Goal: Transaction & Acquisition: Download file/media

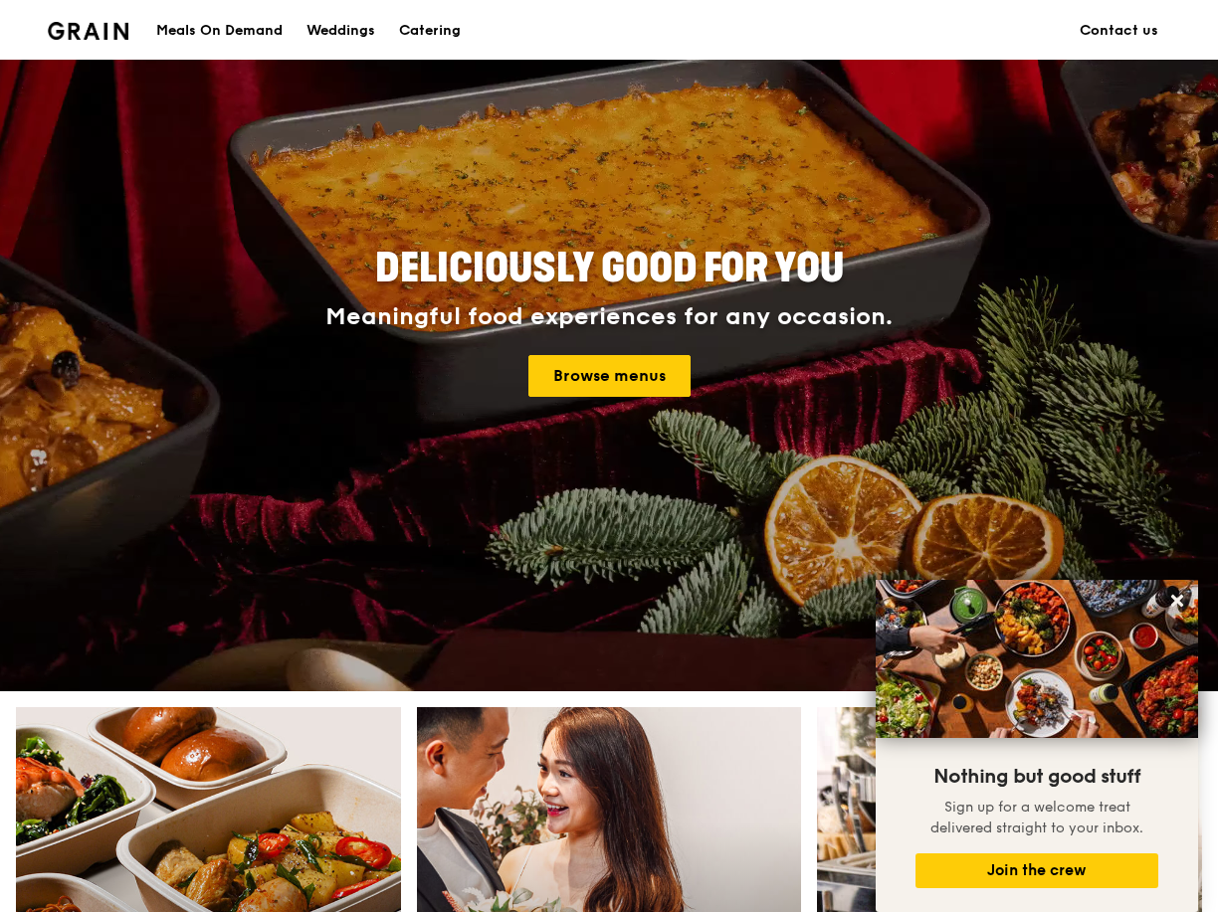
scroll to position [99, 0]
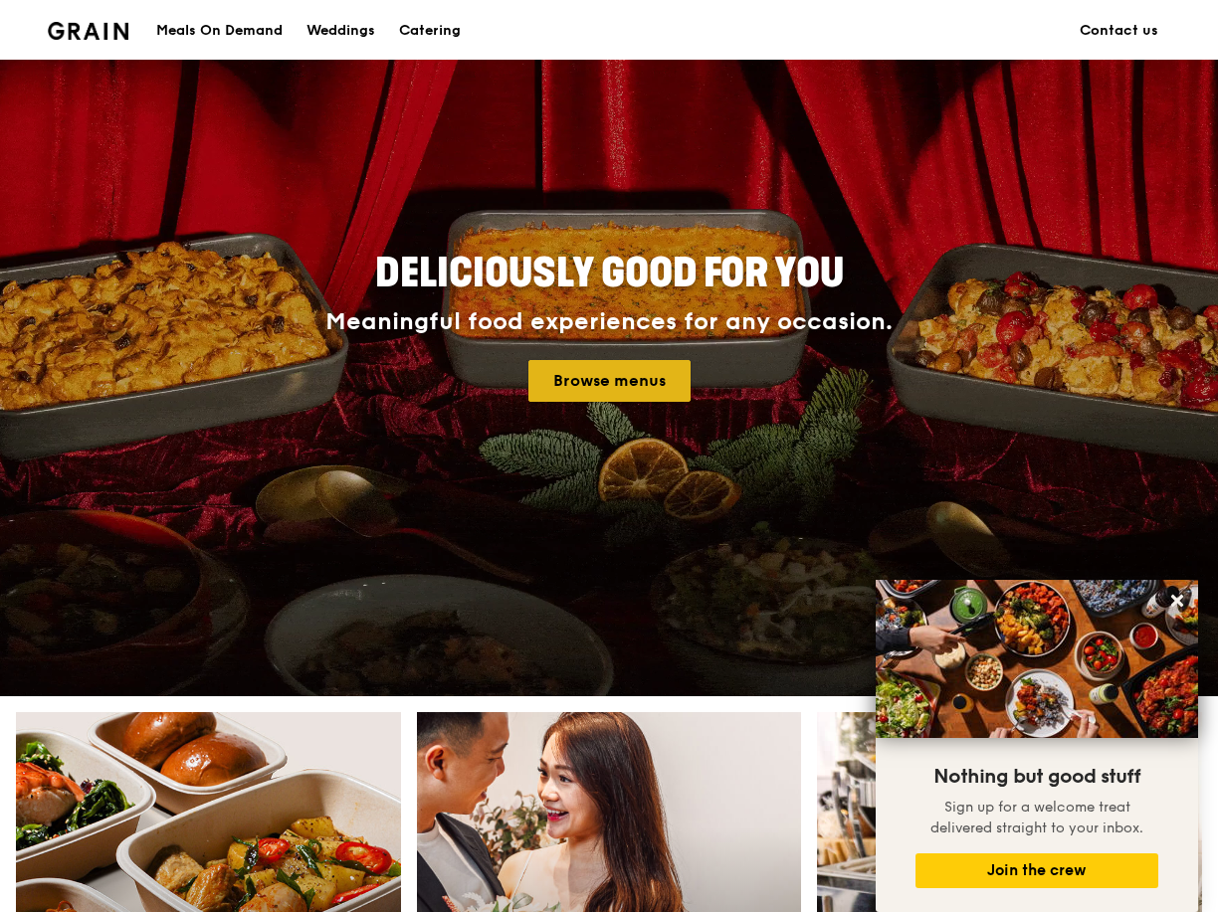
click at [603, 377] on link "Browse menus" at bounding box center [609, 381] width 162 height 42
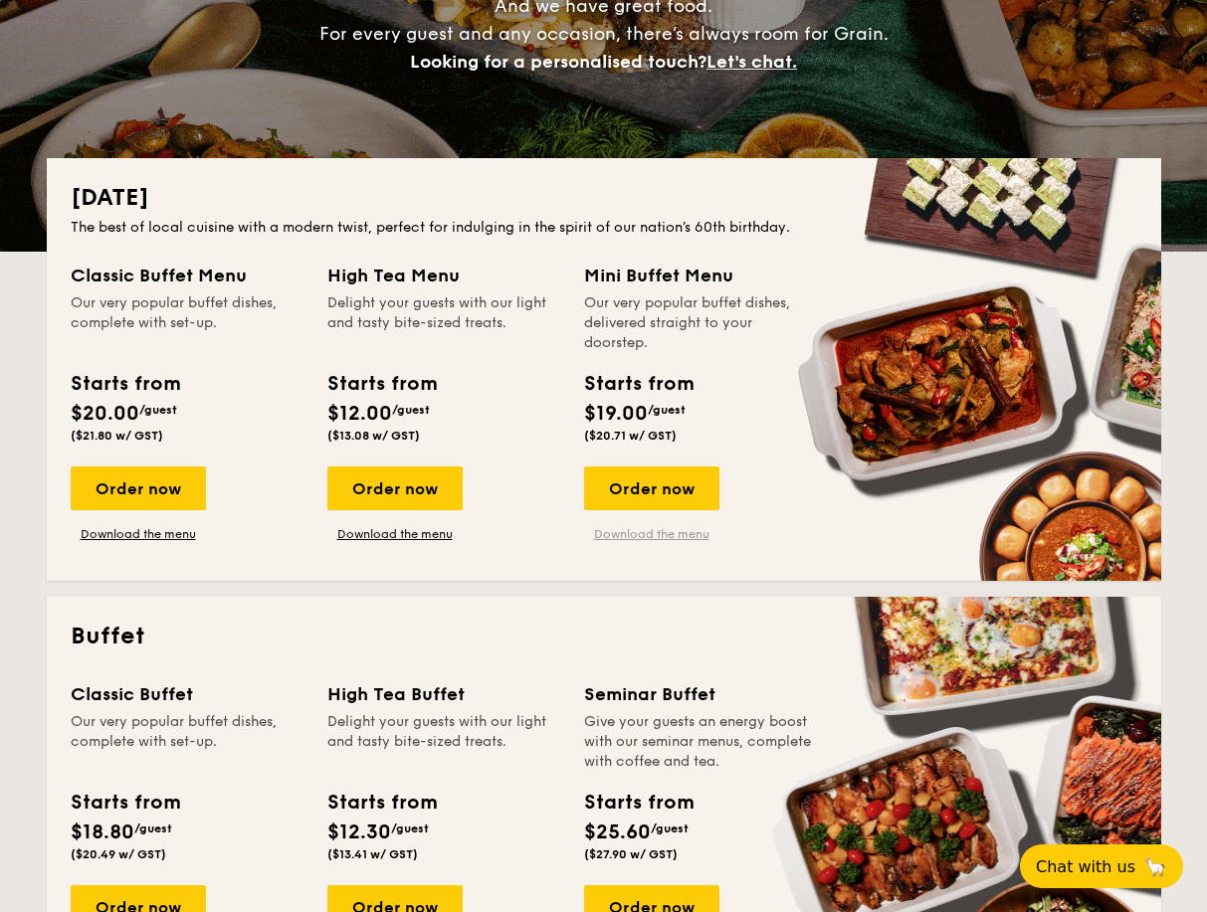
scroll to position [298, 0]
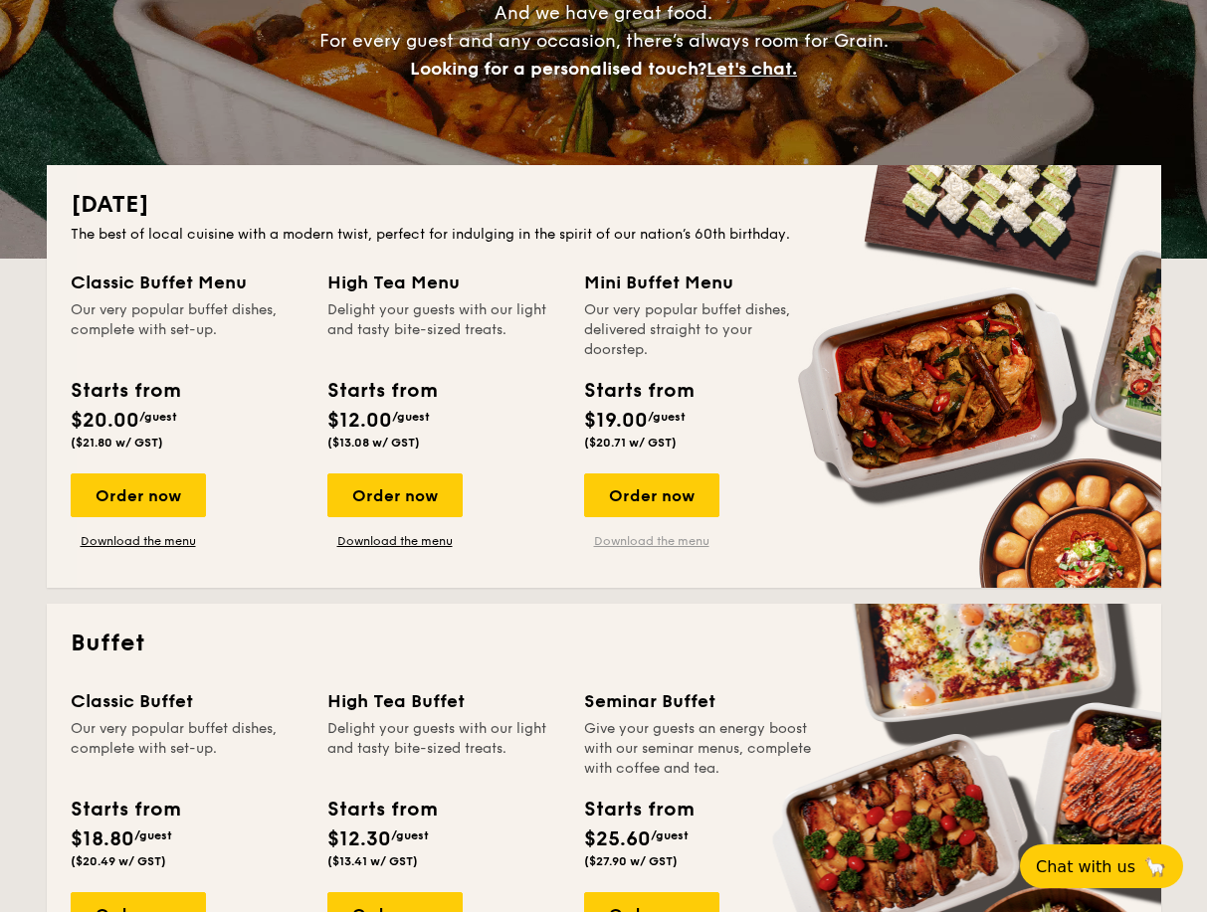
click at [670, 542] on link "Download the menu" at bounding box center [651, 541] width 135 height 16
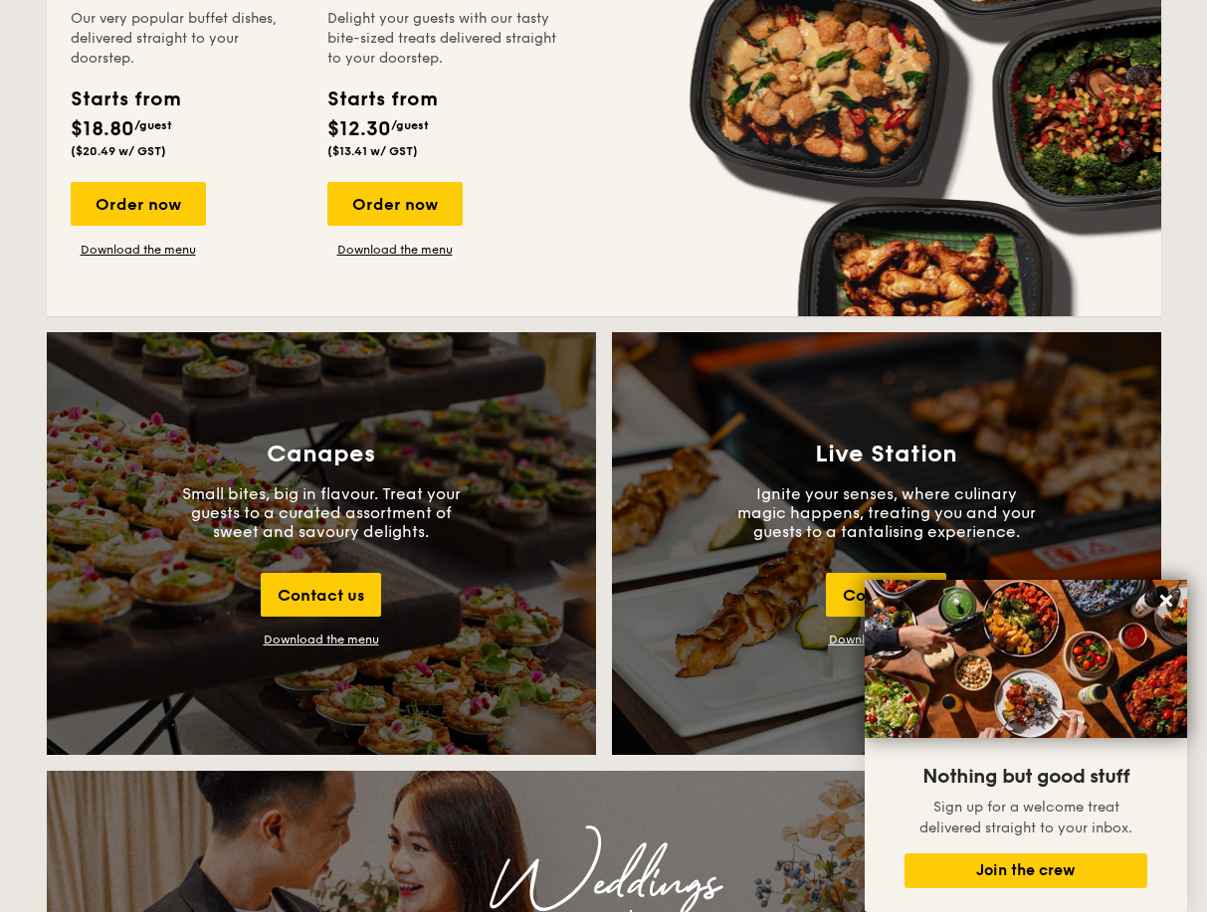
scroll to position [2089, 0]
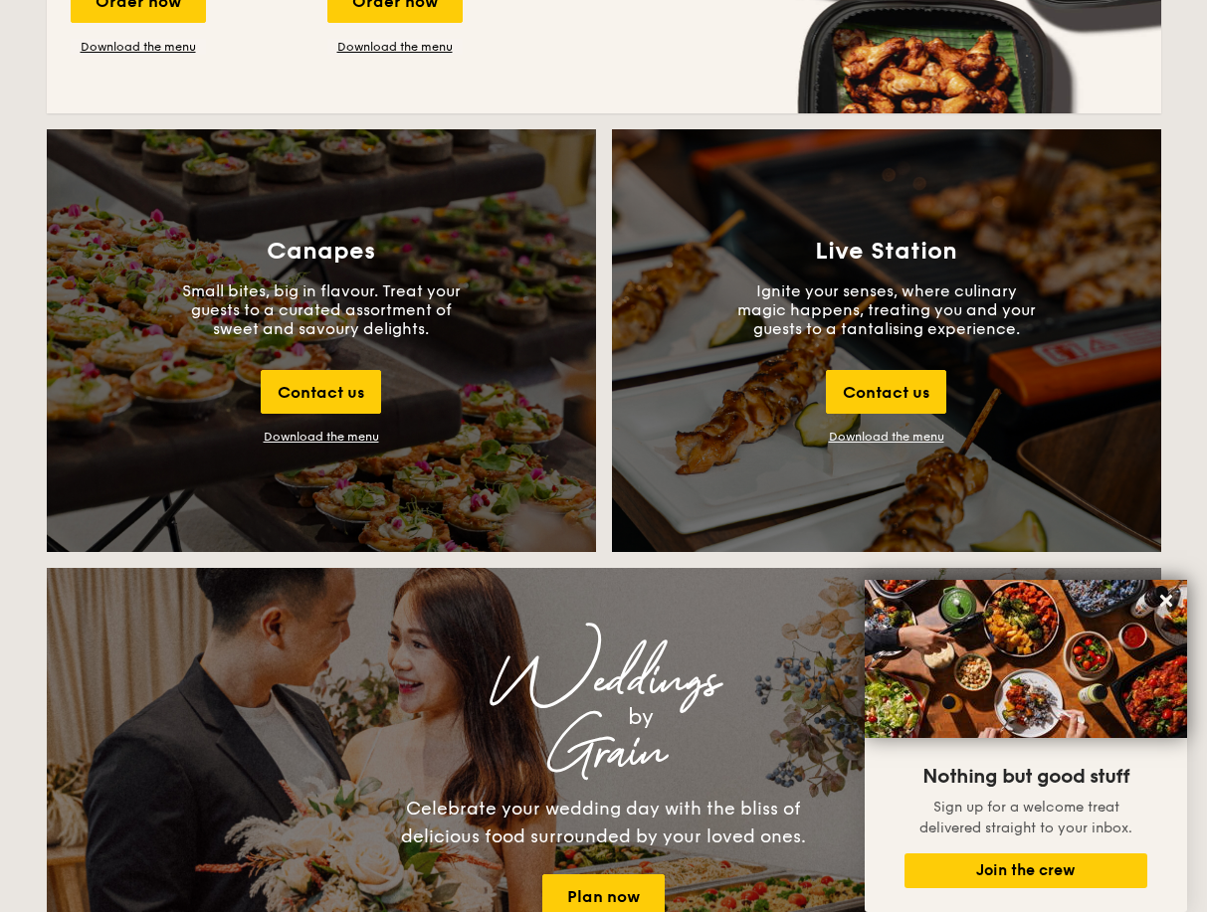
click at [310, 432] on div "Download the menu" at bounding box center [321, 437] width 115 height 14
